Goal: Task Accomplishment & Management: Manage account settings

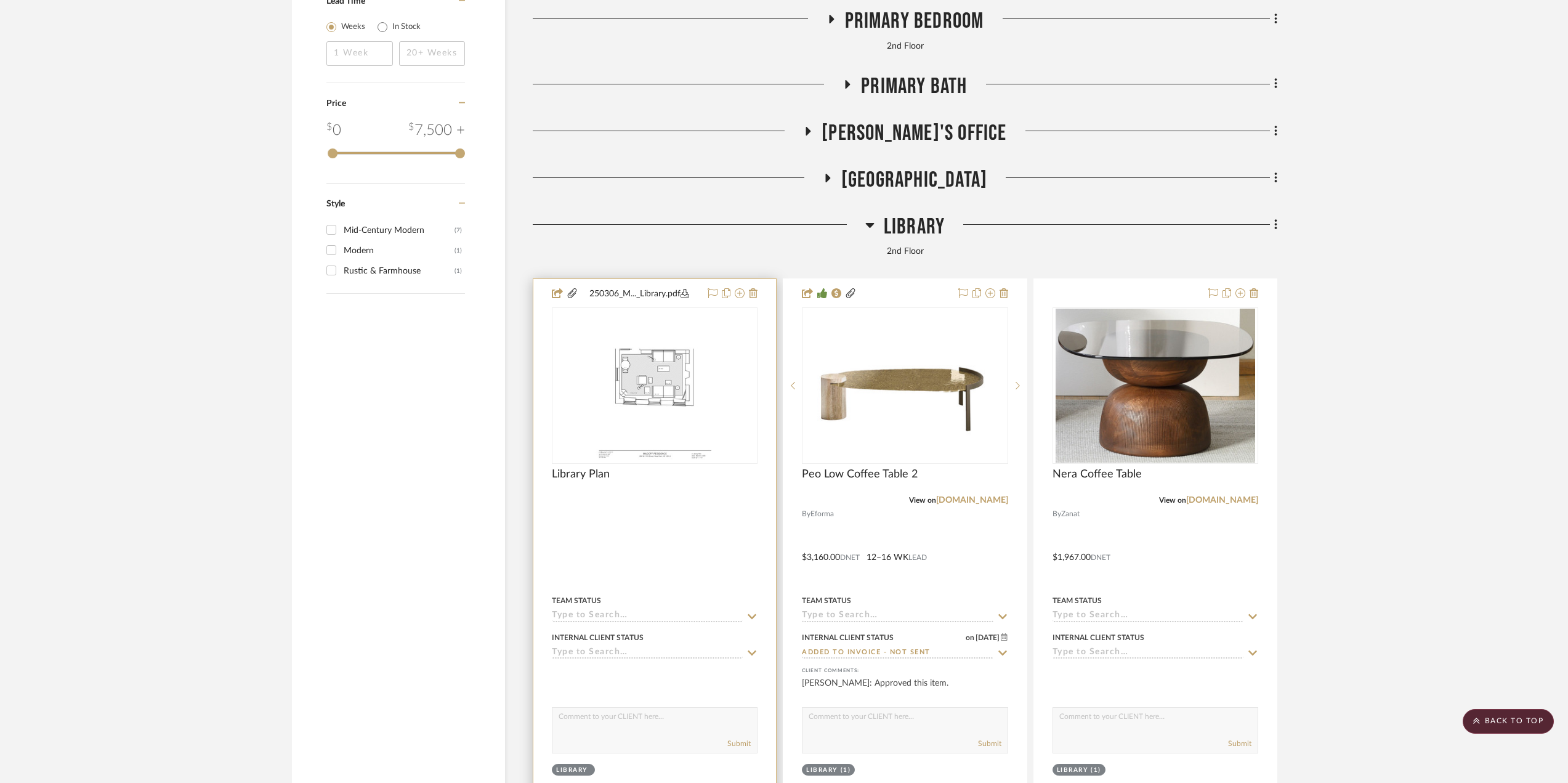
scroll to position [2588, 0]
click at [933, 528] on div at bounding box center [905, 548] width 243 height 539
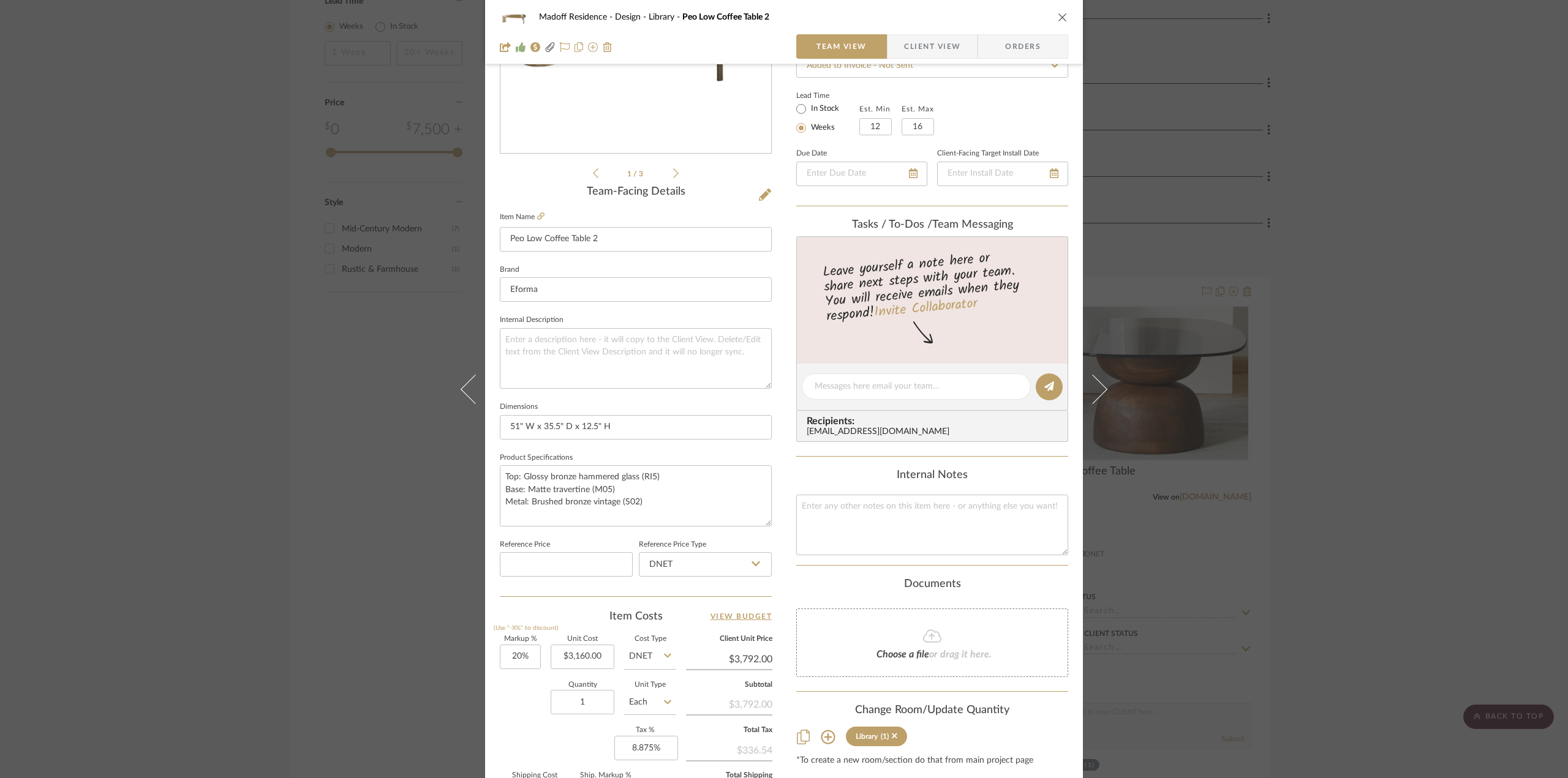
scroll to position [306, 0]
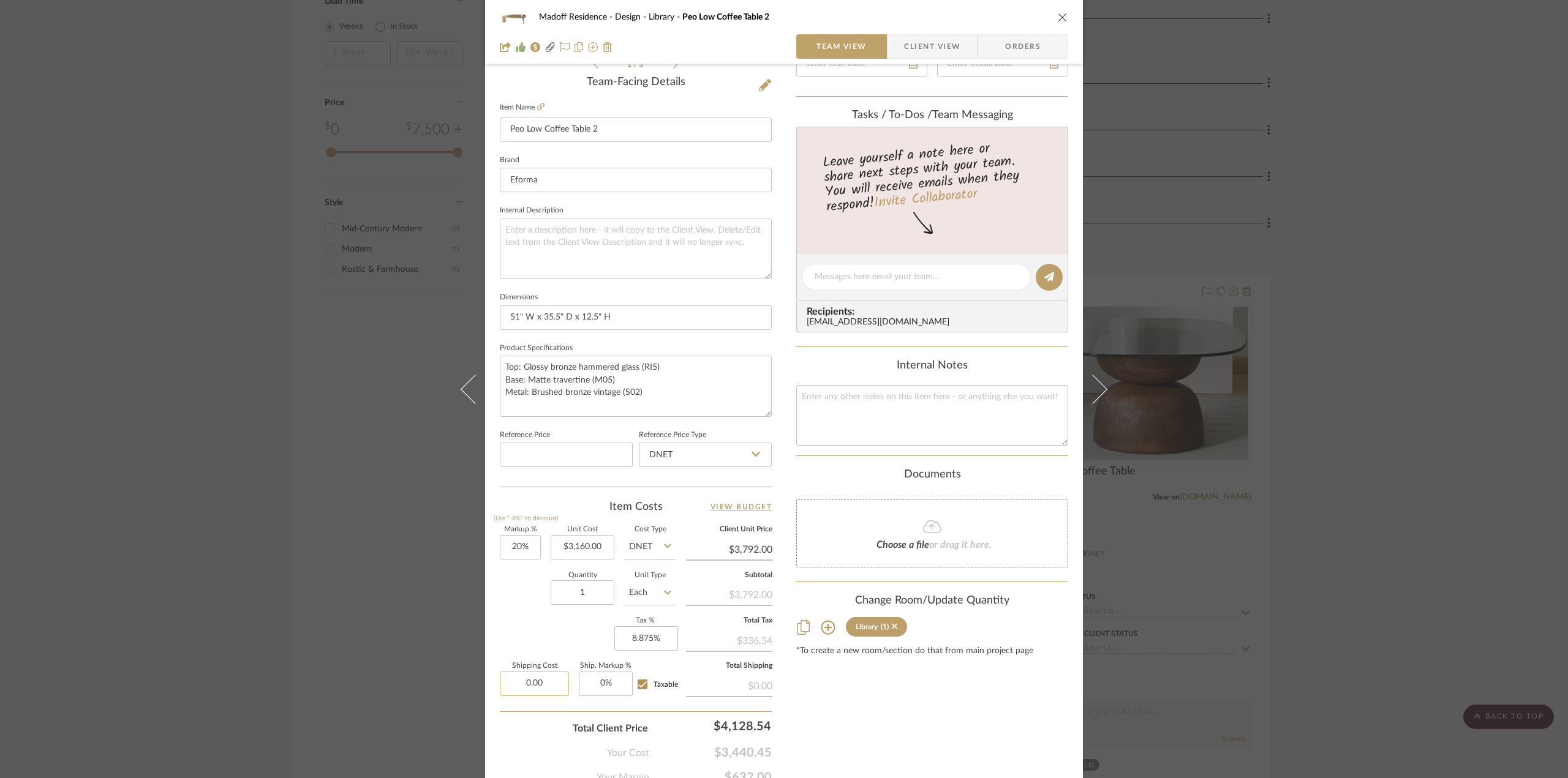
click at [540, 673] on input "0.00" at bounding box center [534, 684] width 69 height 25
type input "$460.00"
click at [552, 621] on div "Markup % (Use "-X%" to discount) 20% Unit Cost $3,160.00 Cost Type DNET Client …" at bounding box center [635, 616] width 272 height 179
click at [606, 676] on input "0" at bounding box center [606, 684] width 54 height 25
type input "15%"
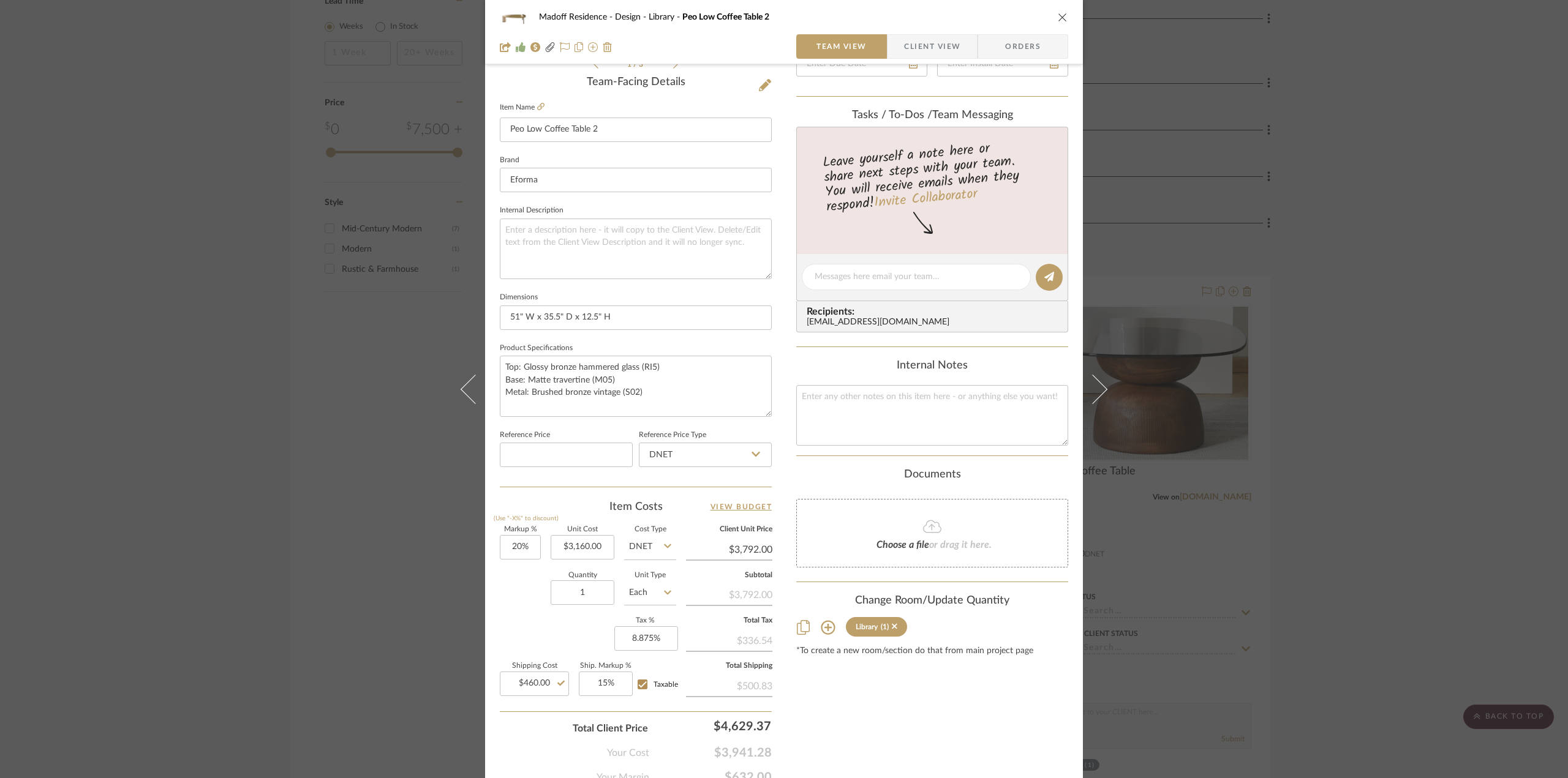
click at [832, 719] on div "Content here copies to Client View - confirm visibility there. Show in Client D…" at bounding box center [932, 281] width 272 height 1008
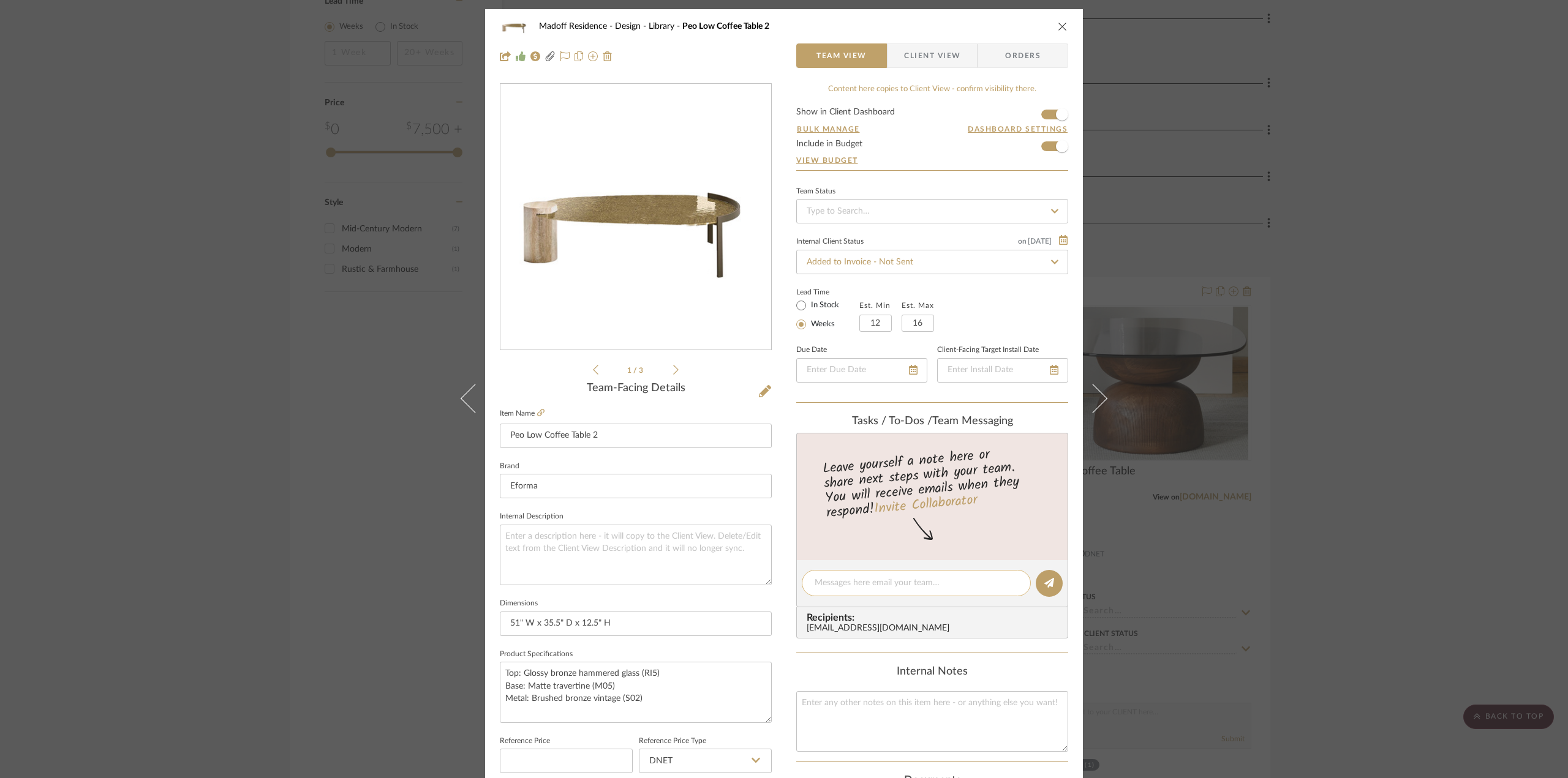
click at [878, 588] on textarea at bounding box center [916, 583] width 203 height 13
drag, startPoint x: 814, startPoint y: 583, endPoint x: 803, endPoint y: 581, distance: 11.2
click at [803, 581] on div "Deposit paid ($1,815)" at bounding box center [917, 583] width 229 height 27
click at [932, 579] on textarea "50% deposit paid ($1,815)" at bounding box center [916, 583] width 203 height 13
type textarea "50% deposit paid ($1,815) on [DATE]."
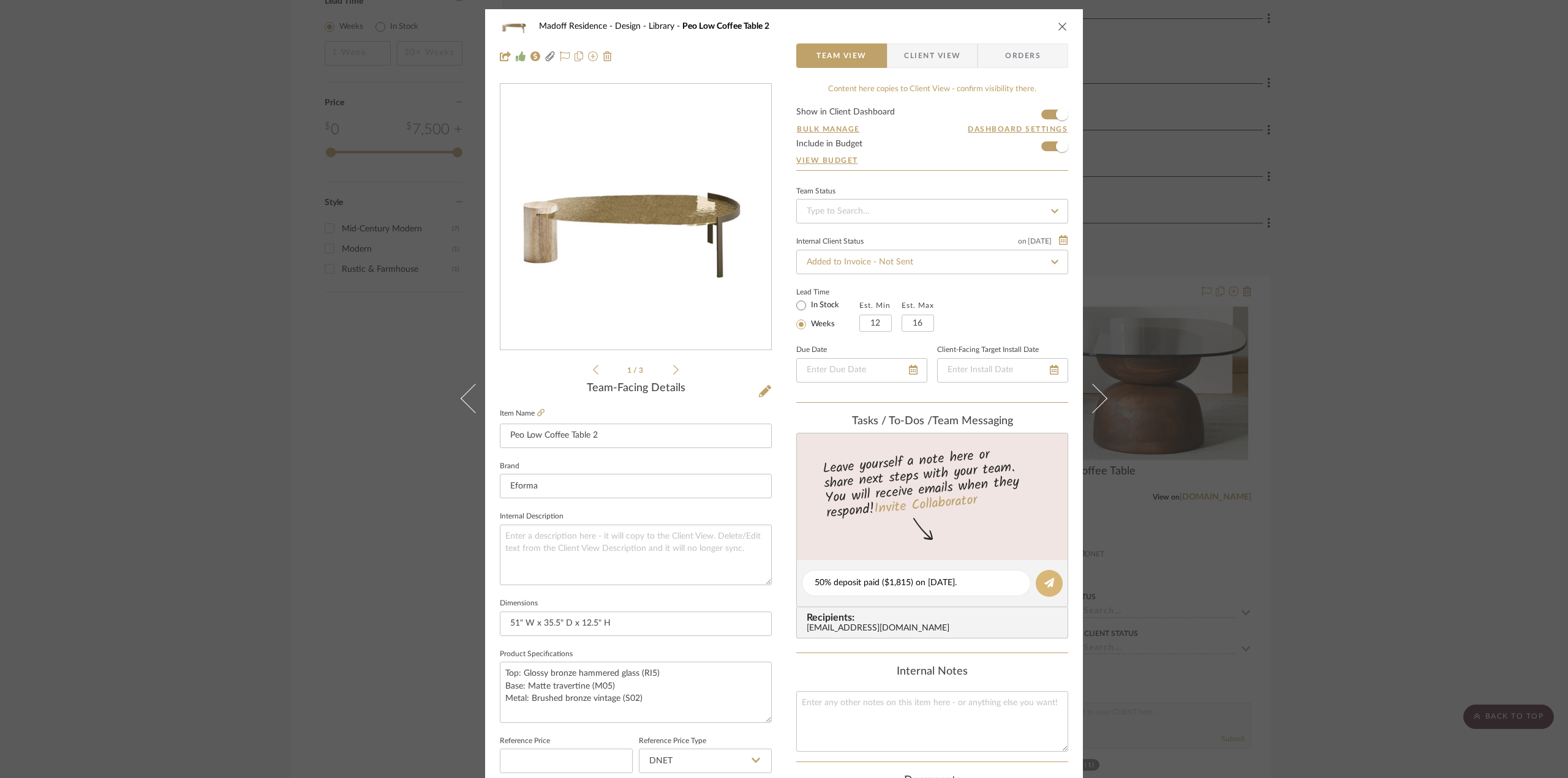
click at [1037, 581] on button at bounding box center [1049, 584] width 27 height 27
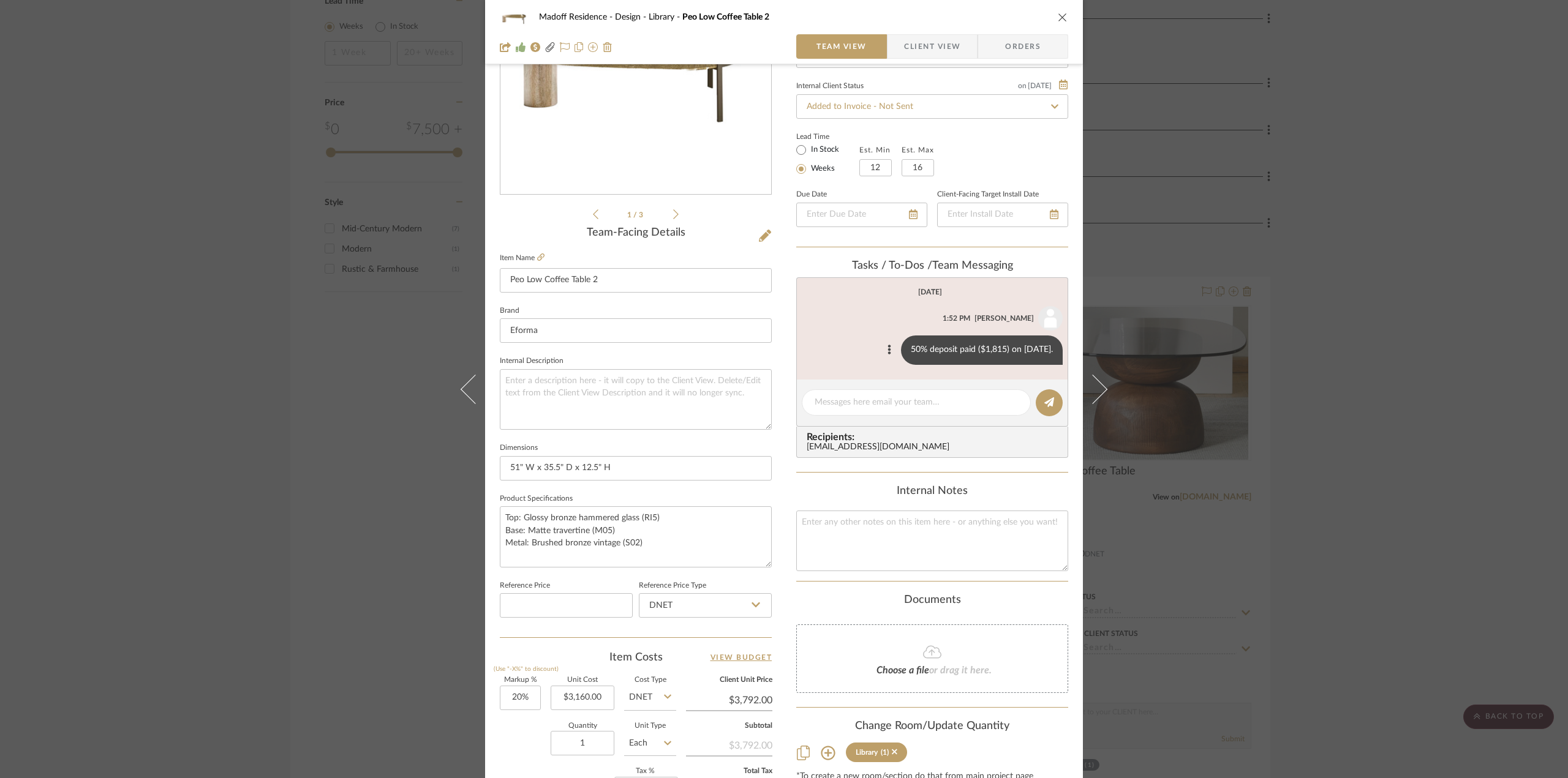
scroll to position [306, 0]
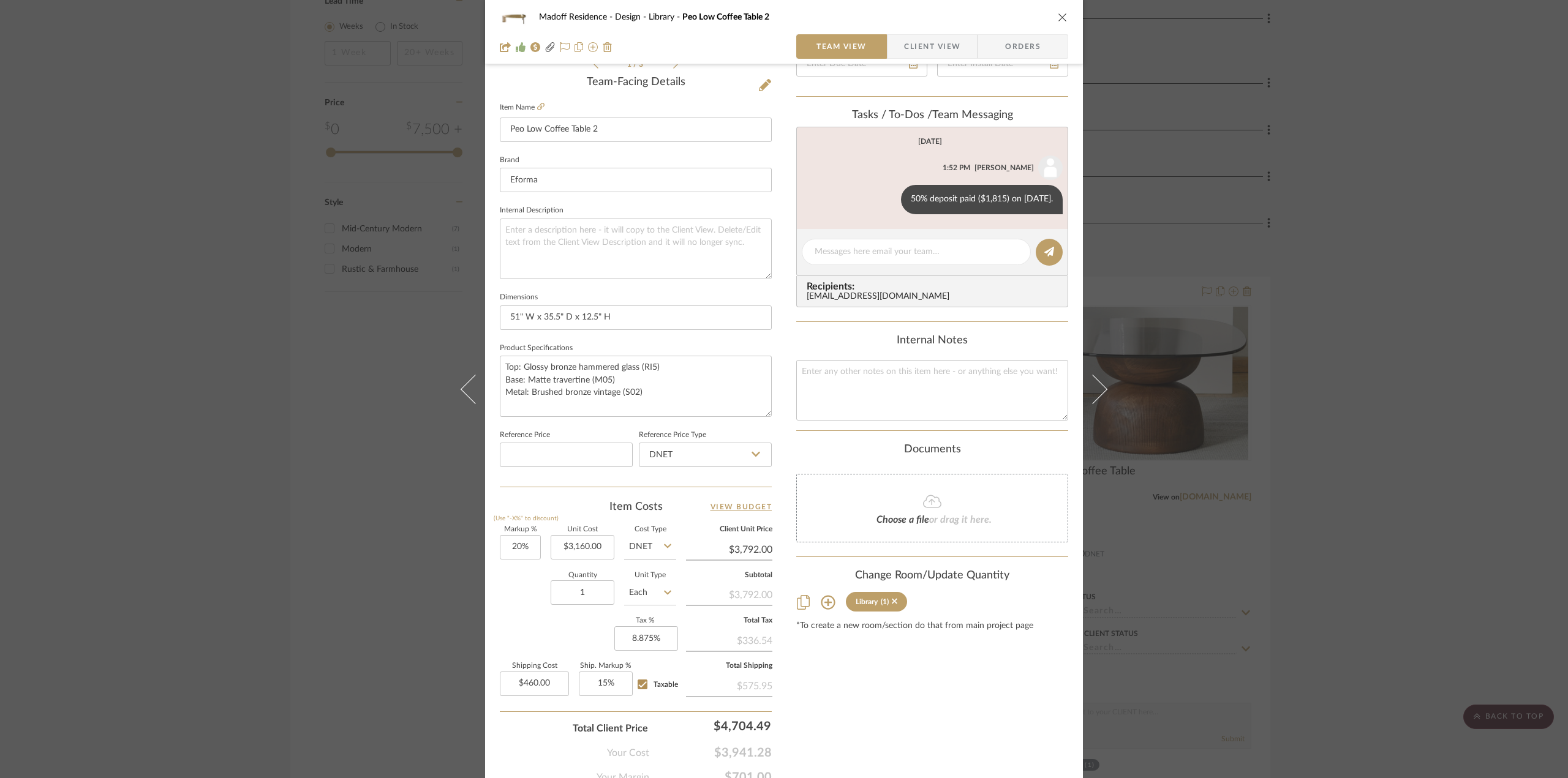
click at [1360, 528] on div "Madoff Residence - Design Library Peo Low Coffee Table 2 Team View Client View …" at bounding box center [784, 389] width 1568 height 778
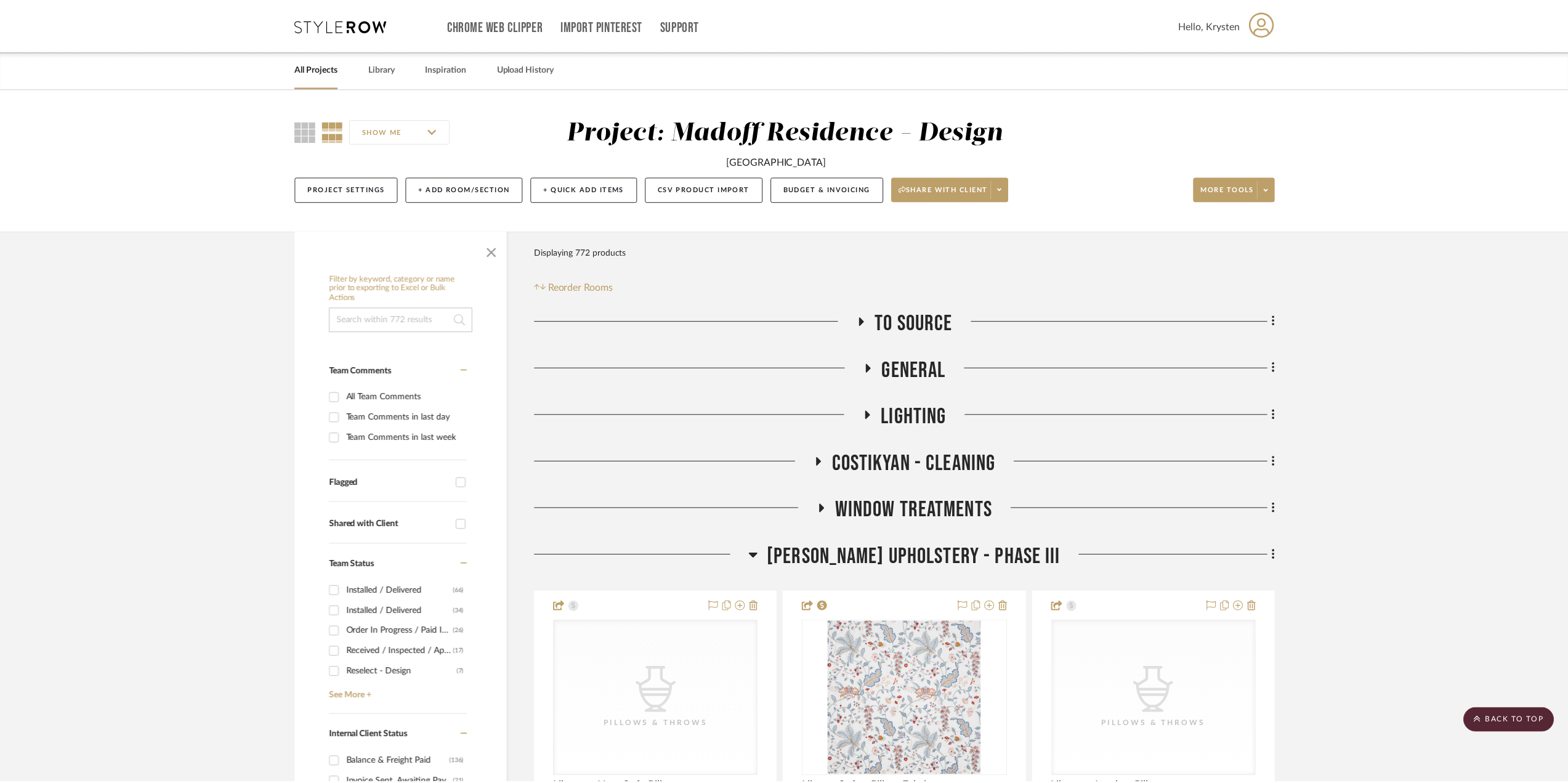
scroll to position [2588, 0]
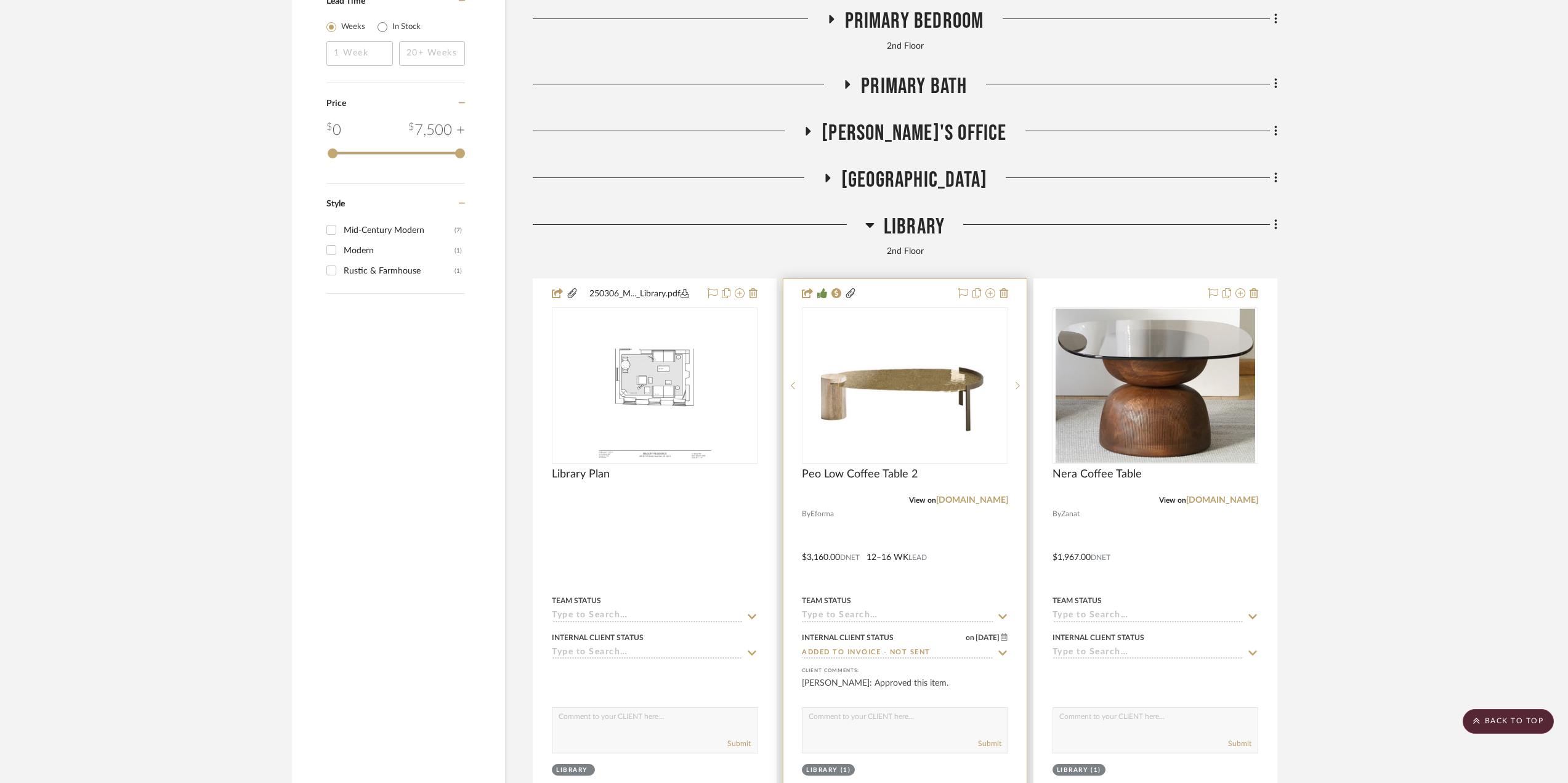
click at [874, 618] on input at bounding box center [897, 616] width 191 height 12
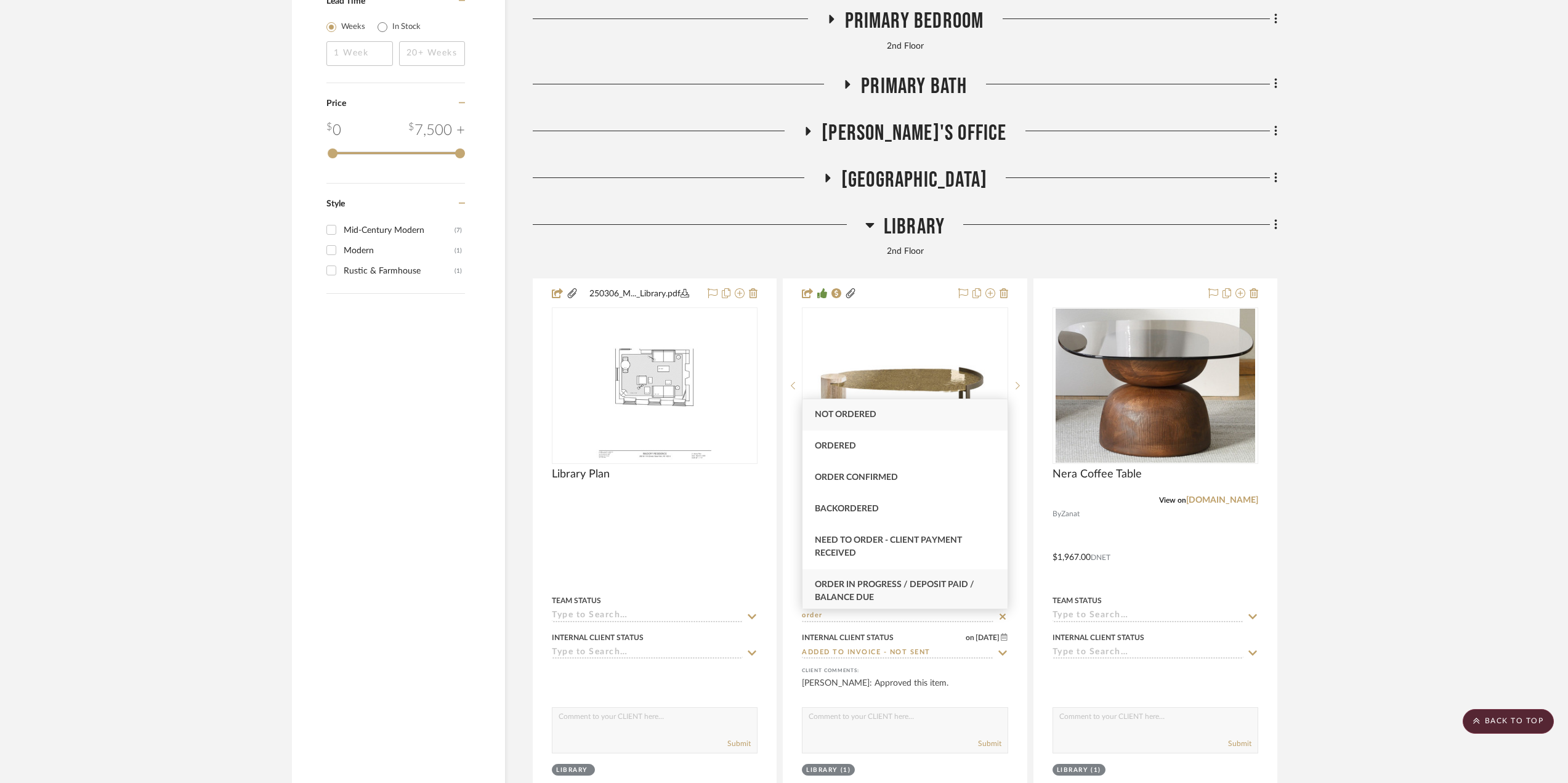
type input "order"
click at [952, 584] on span "Order in Progress / Deposit Paid / Balance due" at bounding box center [895, 591] width 159 height 22
type input "[DATE]"
type input "Order in Progress / Deposit Paid / Balance due"
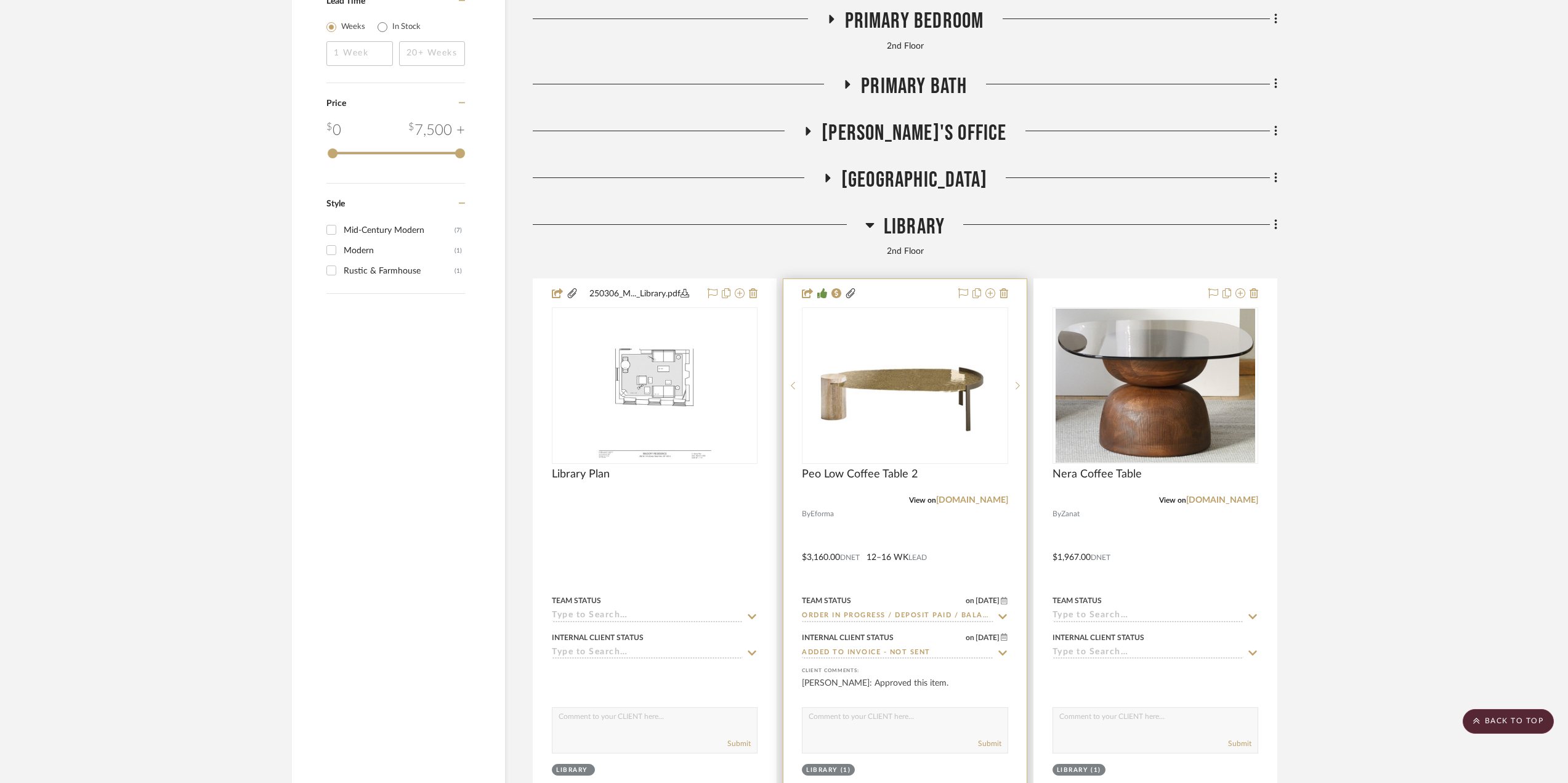
click at [967, 516] on div at bounding box center [905, 548] width 243 height 539
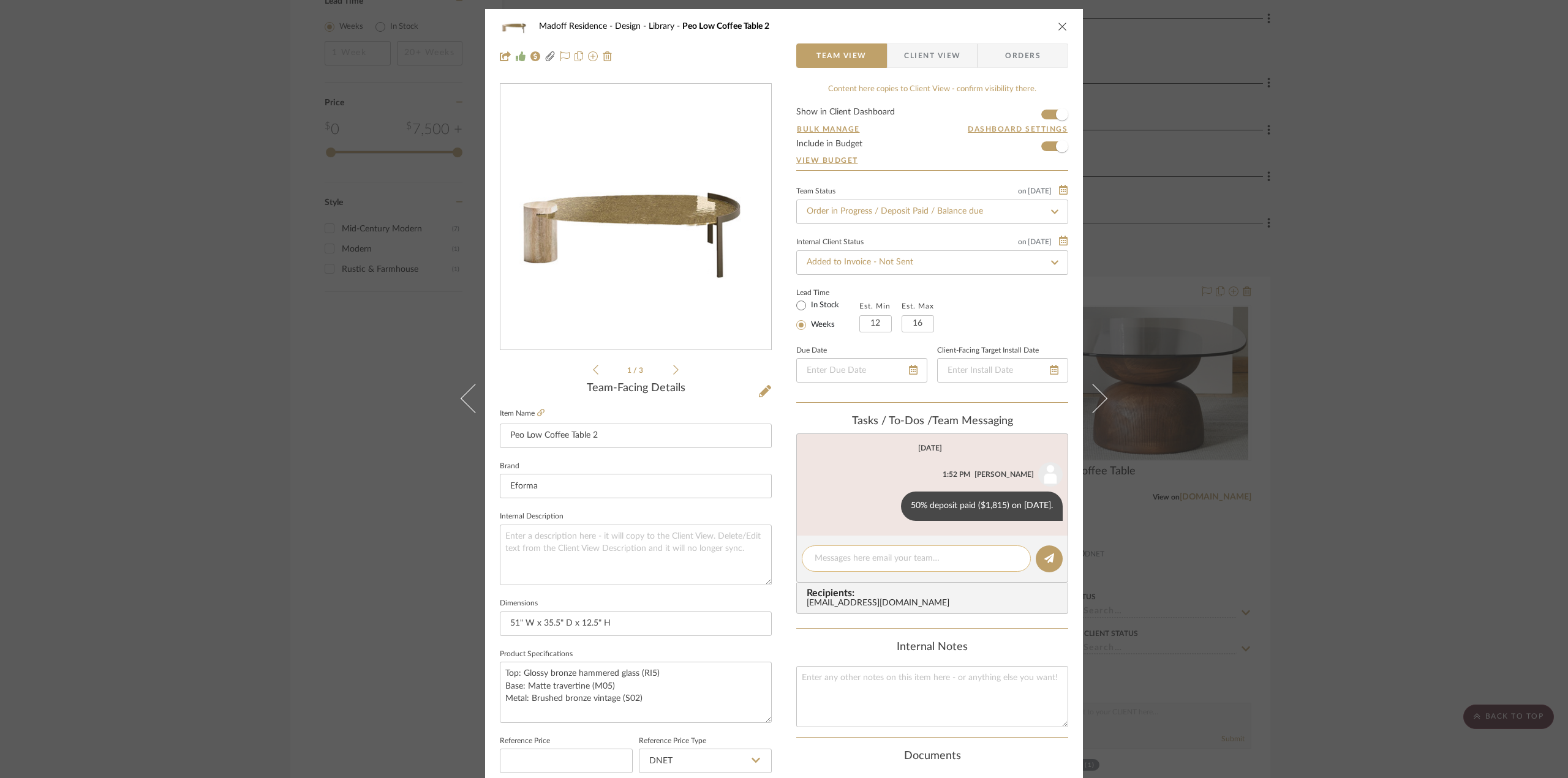
click at [880, 563] on textarea at bounding box center [916, 558] width 203 height 13
drag, startPoint x: 990, startPoint y: 557, endPoint x: 950, endPoint y: 560, distance: 40.1
click at [950, 560] on textarea "Atelier belar will cover any tariff fees or shipping" at bounding box center [916, 558] width 203 height 13
click at [838, 561] on textarea "Atelier belar will cover any tariff fees. White glove delivery confirmed by [PE…" at bounding box center [916, 565] width 203 height 26
drag, startPoint x: 909, startPoint y: 571, endPoint x: 917, endPoint y: 575, distance: 8.9
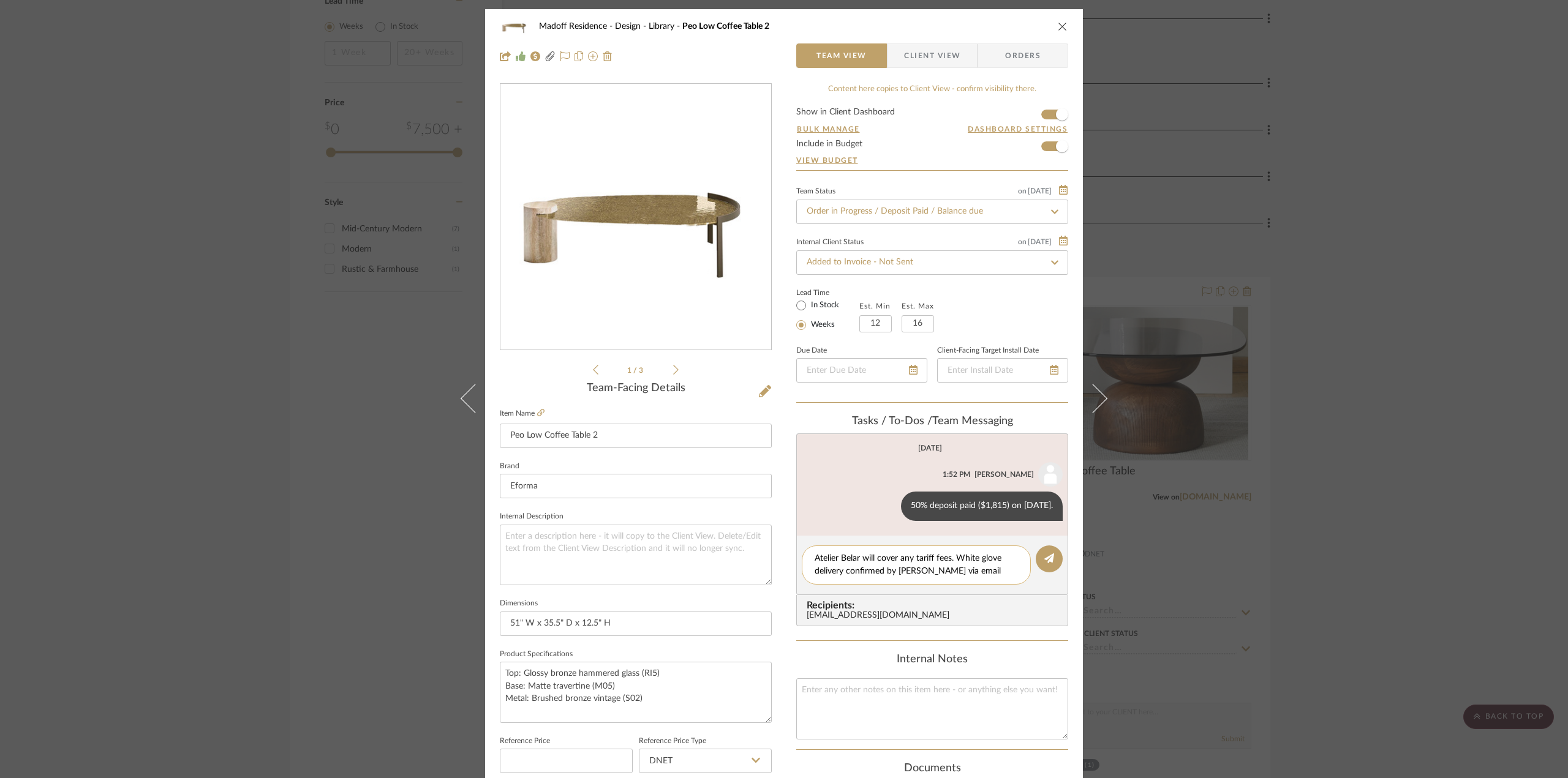
click at [910, 571] on textarea "Atelier Belar will cover any tariff fees. White glove delivery confirmed by [PE…" at bounding box center [916, 565] width 203 height 26
click at [914, 573] on textarea "Atelier Belar will cover any tariff fees. White glove delivery confirmed by [PE…" at bounding box center [916, 565] width 203 height 26
type textarea "Atelier Belar will cover any tariff fees. White glove delivery confirmed by [PE…"
click at [1035, 556] on button at bounding box center [1049, 559] width 27 height 27
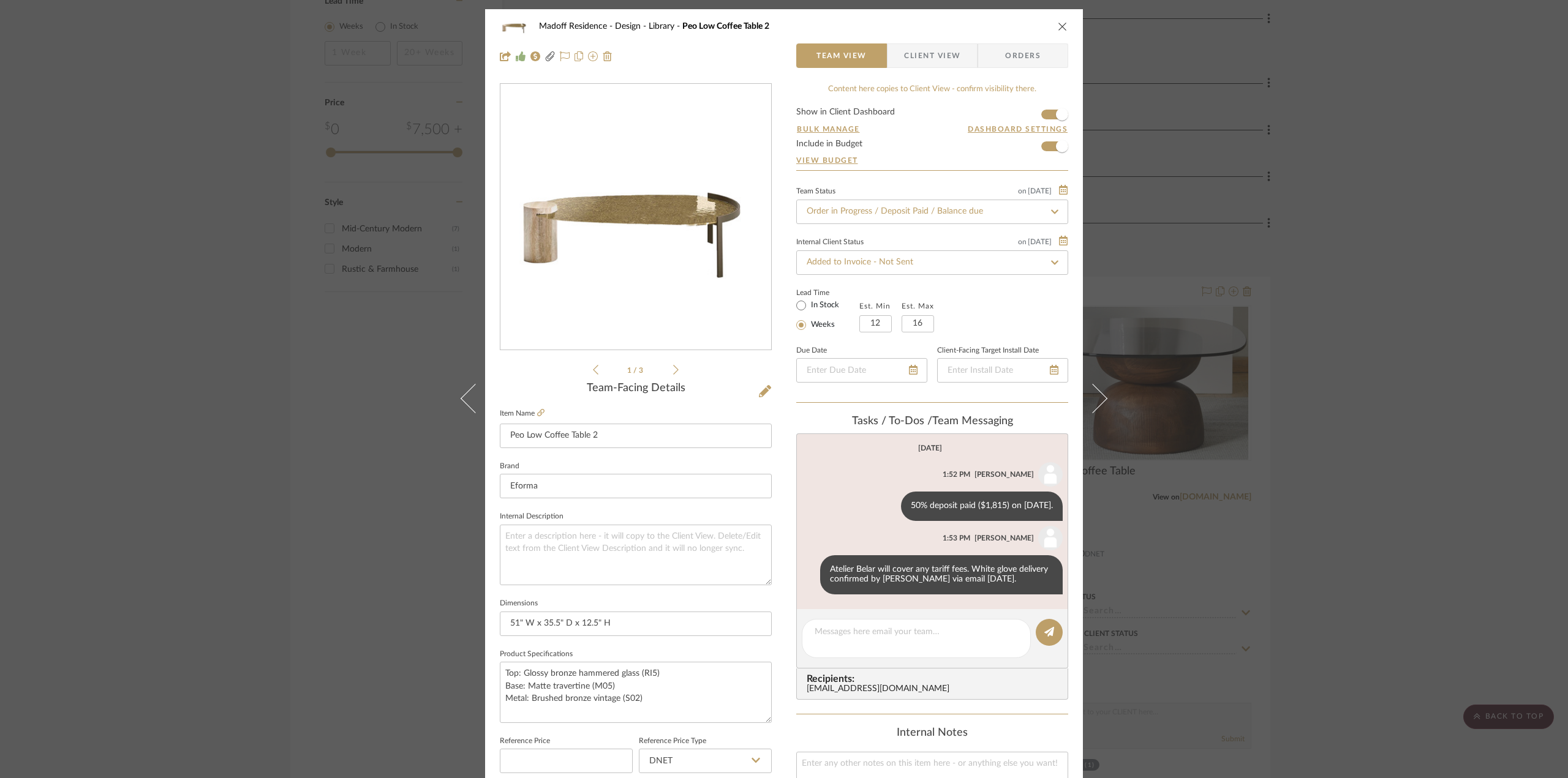
click at [1370, 534] on div "Madoff Residence - Design Library Peo Low Coffee Table 2 Team View Client View …" at bounding box center [784, 389] width 1568 height 778
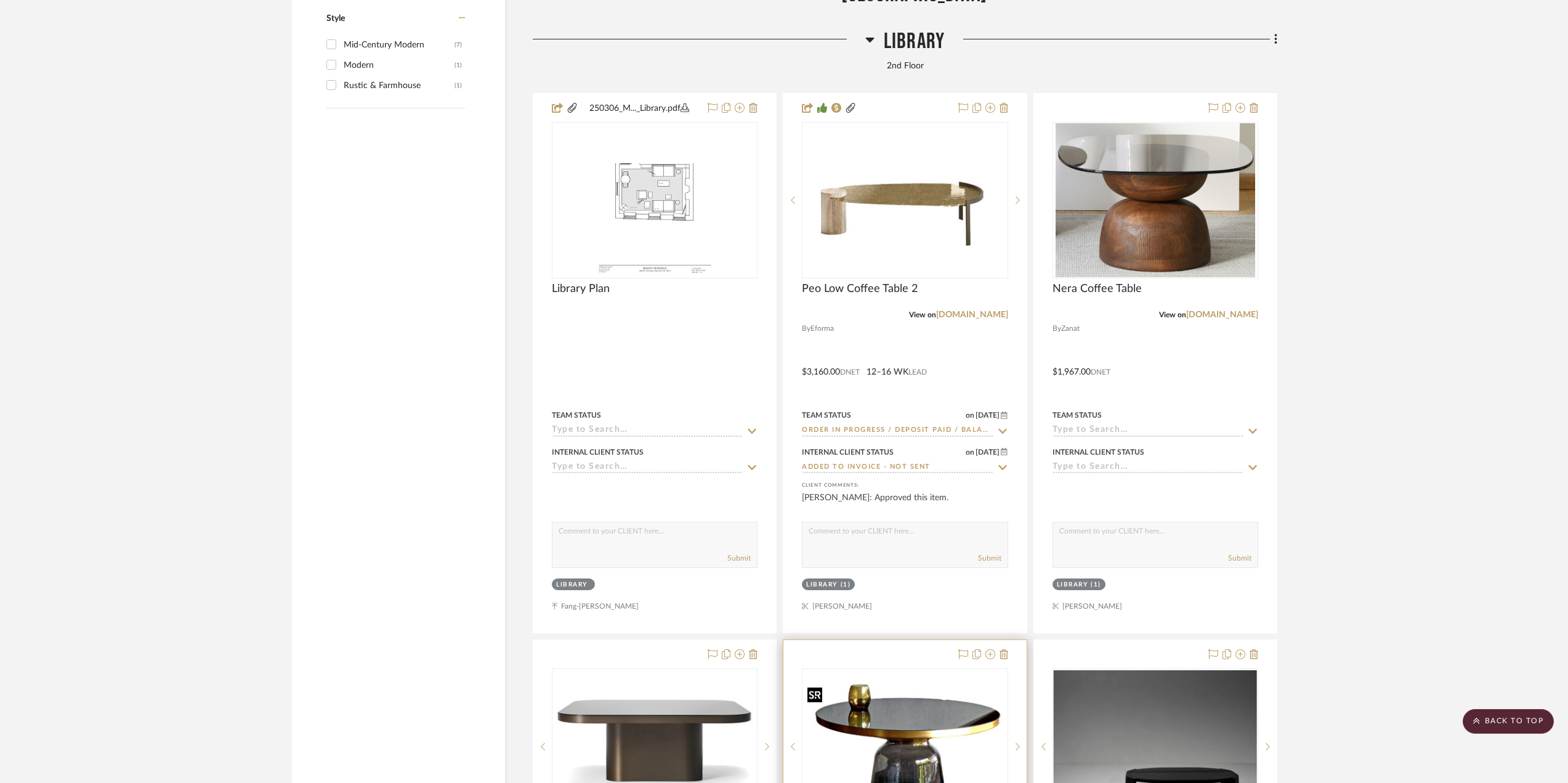
scroll to position [2834, 0]
